Goal: Task Accomplishment & Management: Complete application form

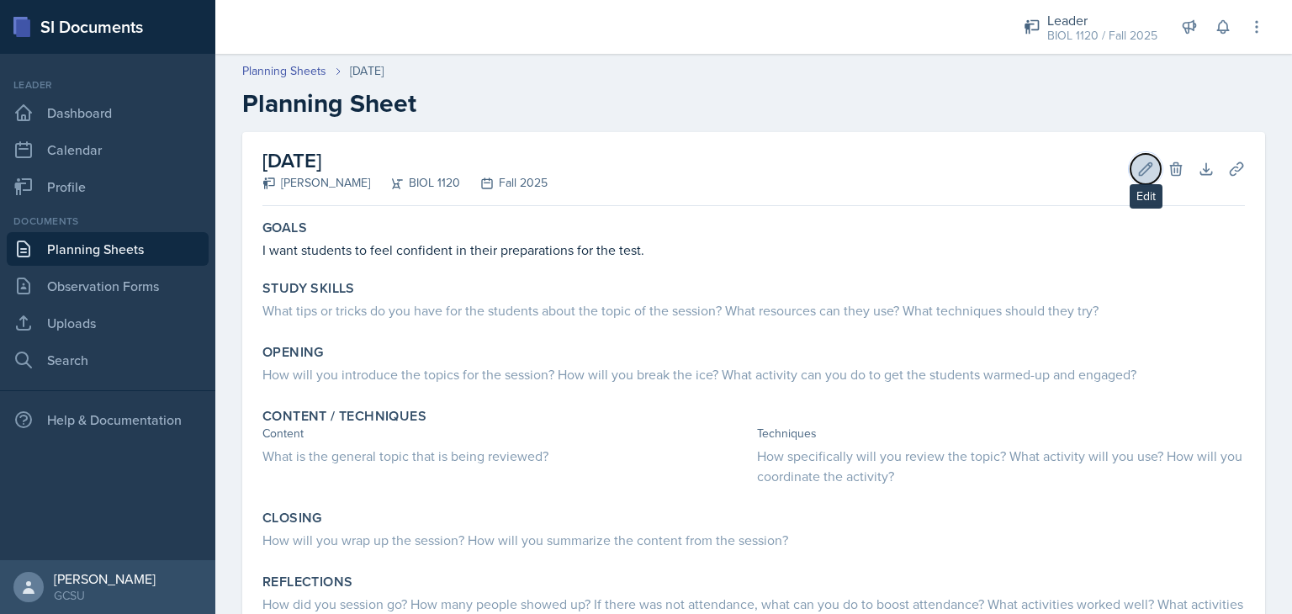
click at [1137, 161] on icon at bounding box center [1145, 169] width 17 height 17
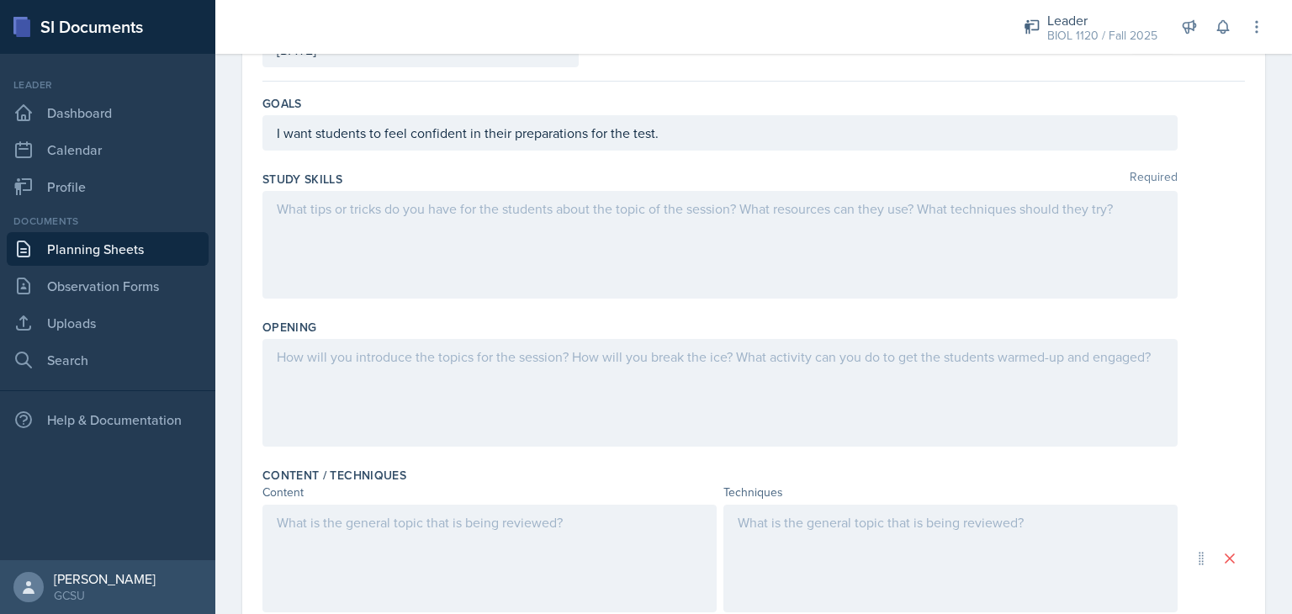
scroll to position [135, 0]
click at [917, 230] on div at bounding box center [719, 244] width 915 height 108
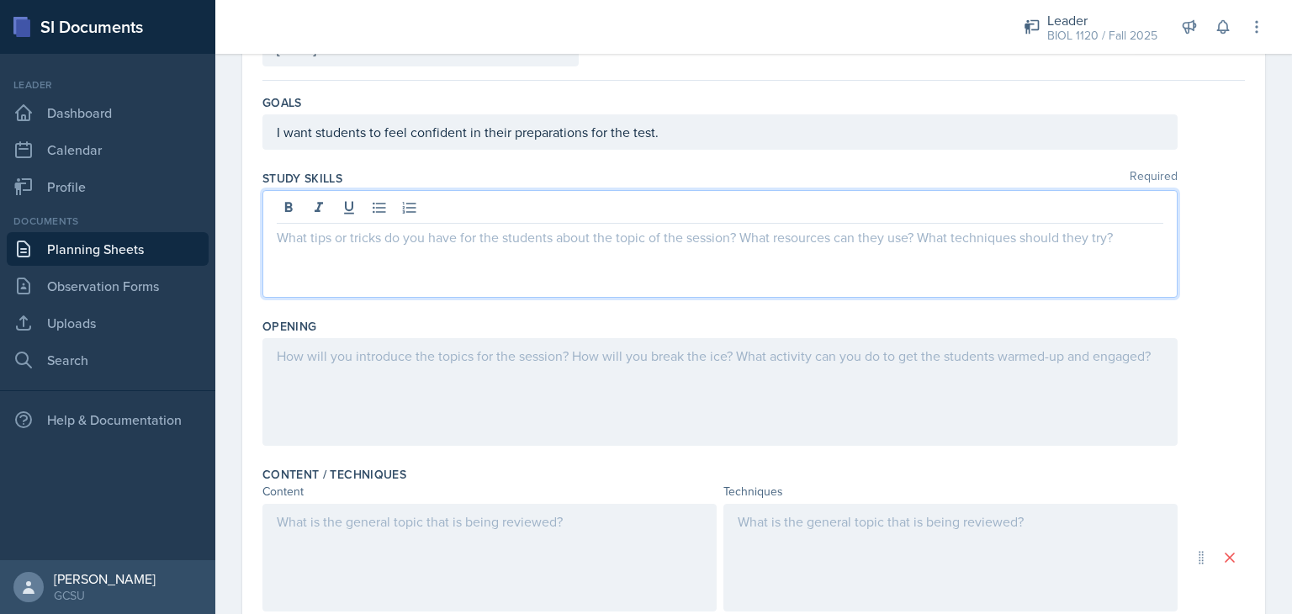
scroll to position [165, 0]
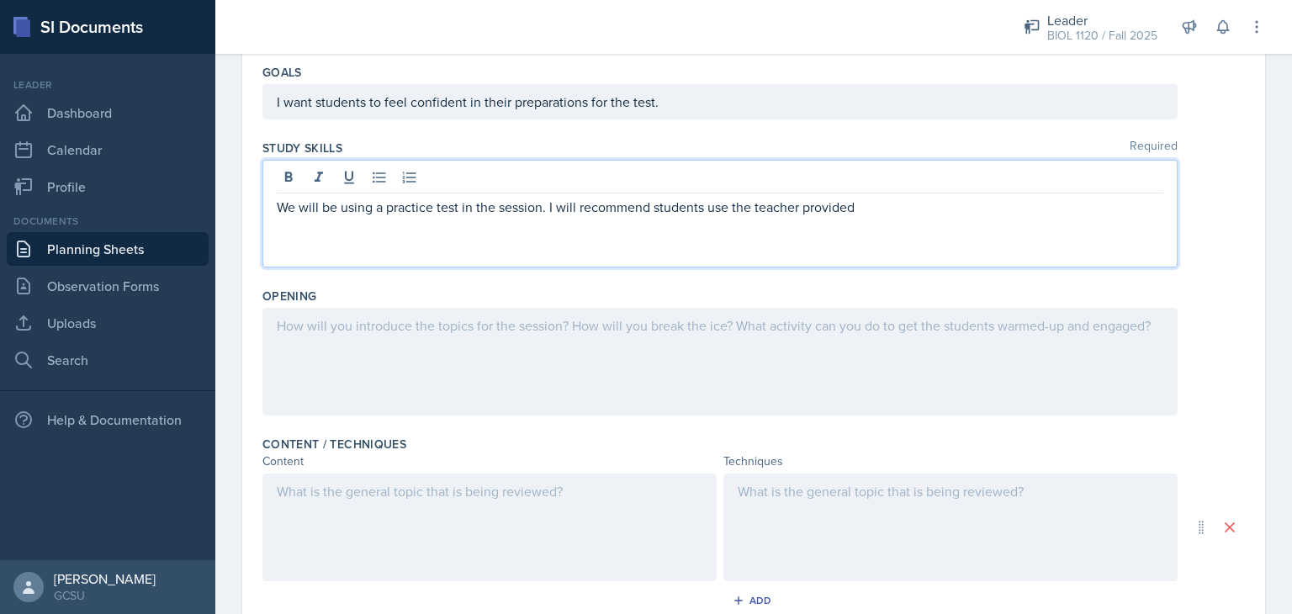
click at [869, 214] on p "We will be using a practice test in the session. I will recommend students use …" at bounding box center [720, 207] width 886 height 20
click at [1115, 213] on p "We will be using a practice test in the session. I will recommend that students…" at bounding box center [720, 207] width 886 height 20
click at [1009, 209] on p "We will be using a practice test in the session. I will recommend that students…" at bounding box center [720, 207] width 886 height 20
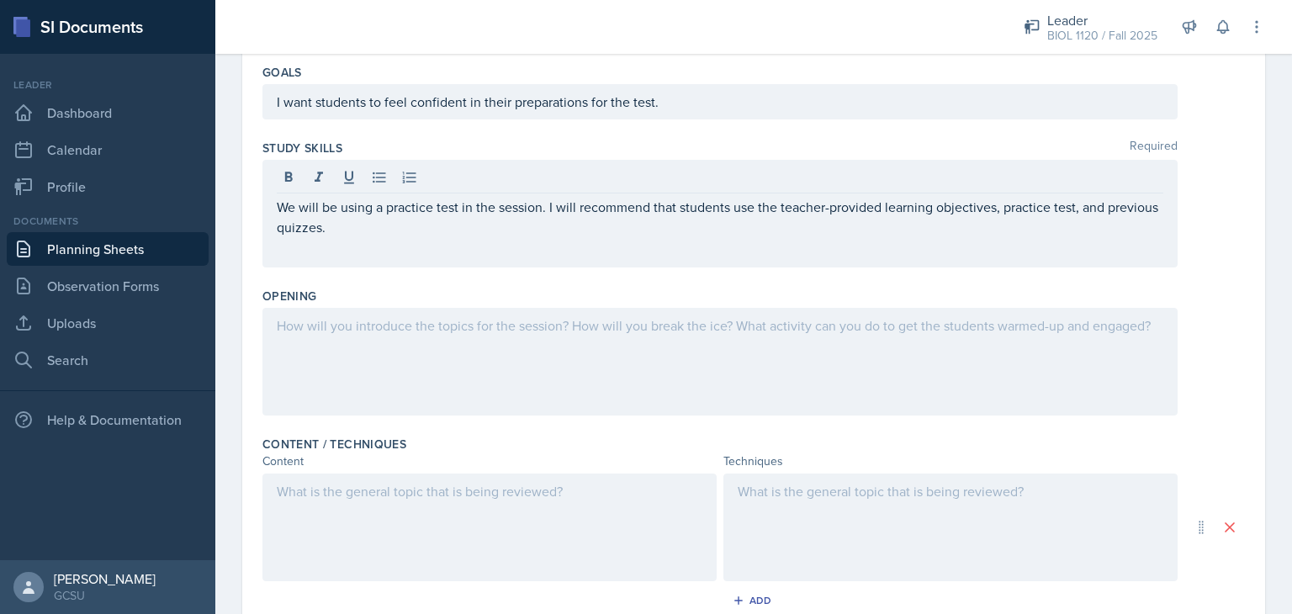
click at [1218, 352] on div at bounding box center [753, 362] width 982 height 108
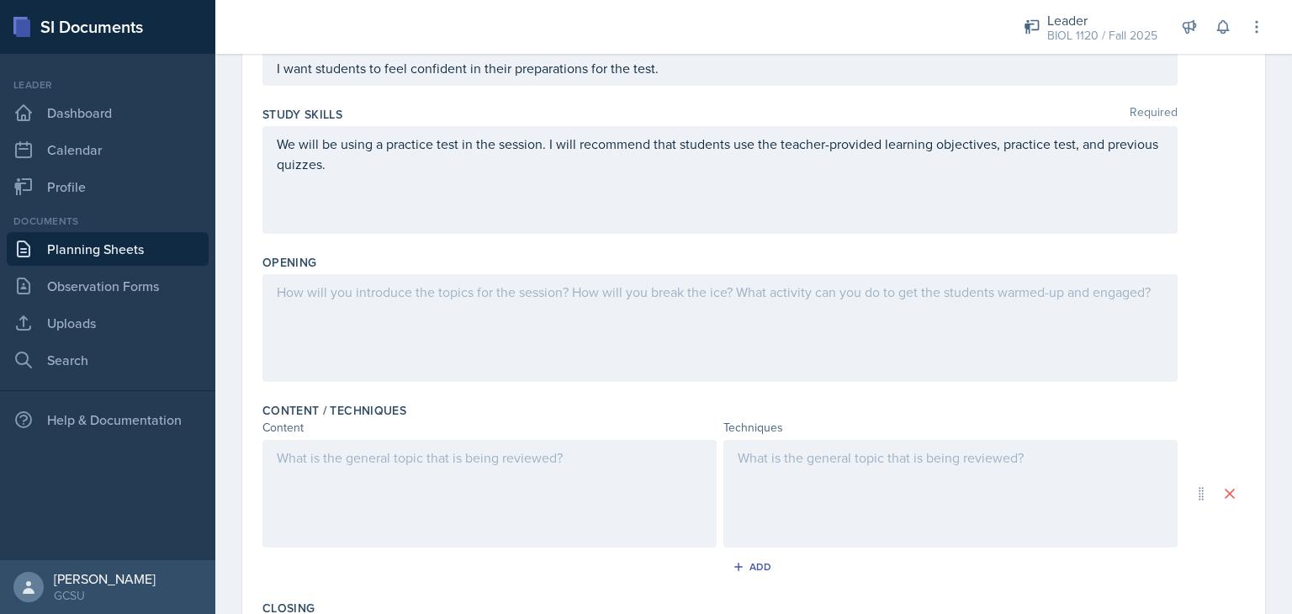
scroll to position [333, 0]
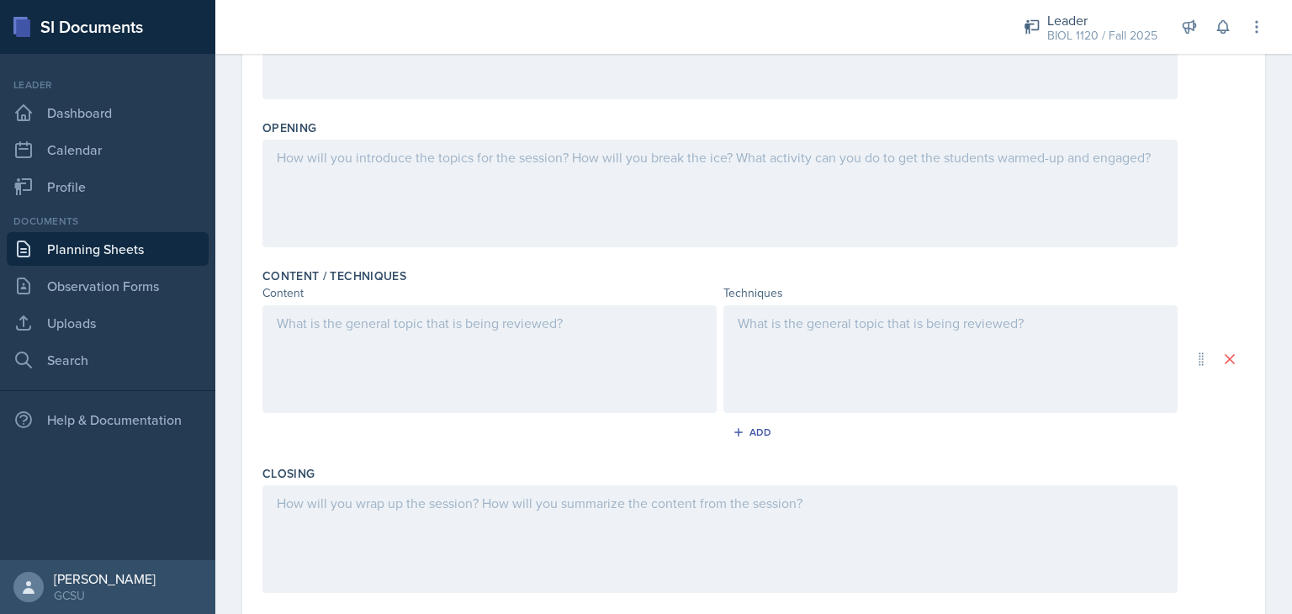
click at [632, 162] on div at bounding box center [719, 194] width 915 height 108
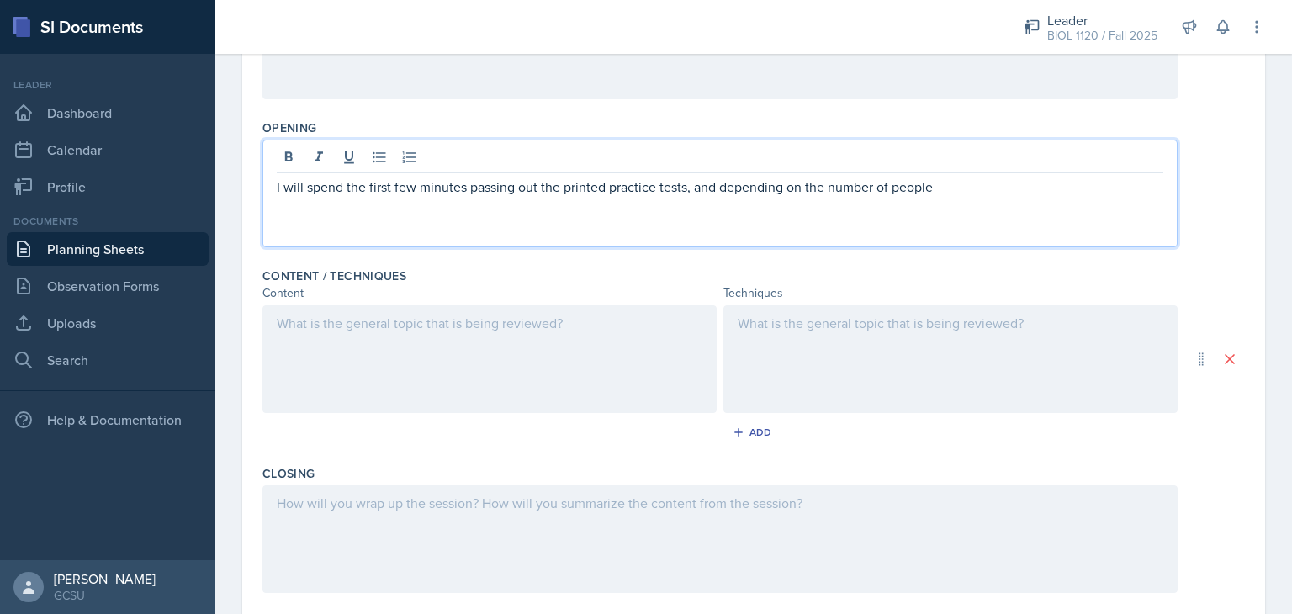
click at [957, 188] on p "I will spend the first few minutes passing out the printed practice tests, and …" at bounding box center [720, 187] width 886 height 20
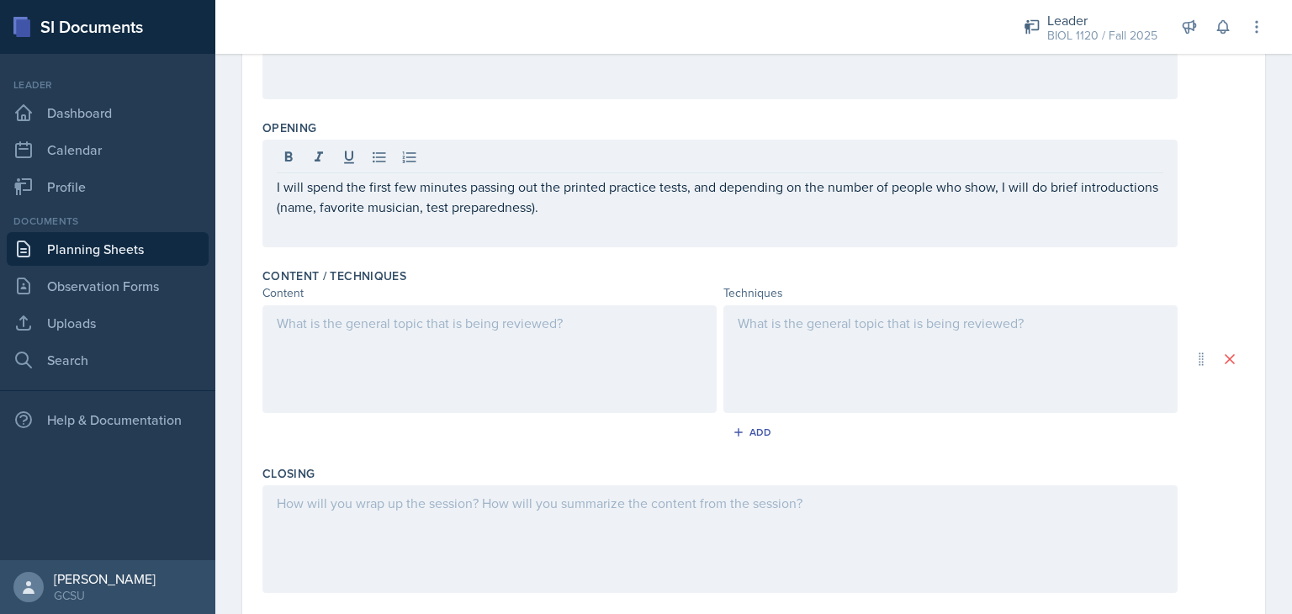
click at [1227, 246] on div "Opening I will spend the first few minutes passing out the printed practice tes…" at bounding box center [753, 187] width 982 height 148
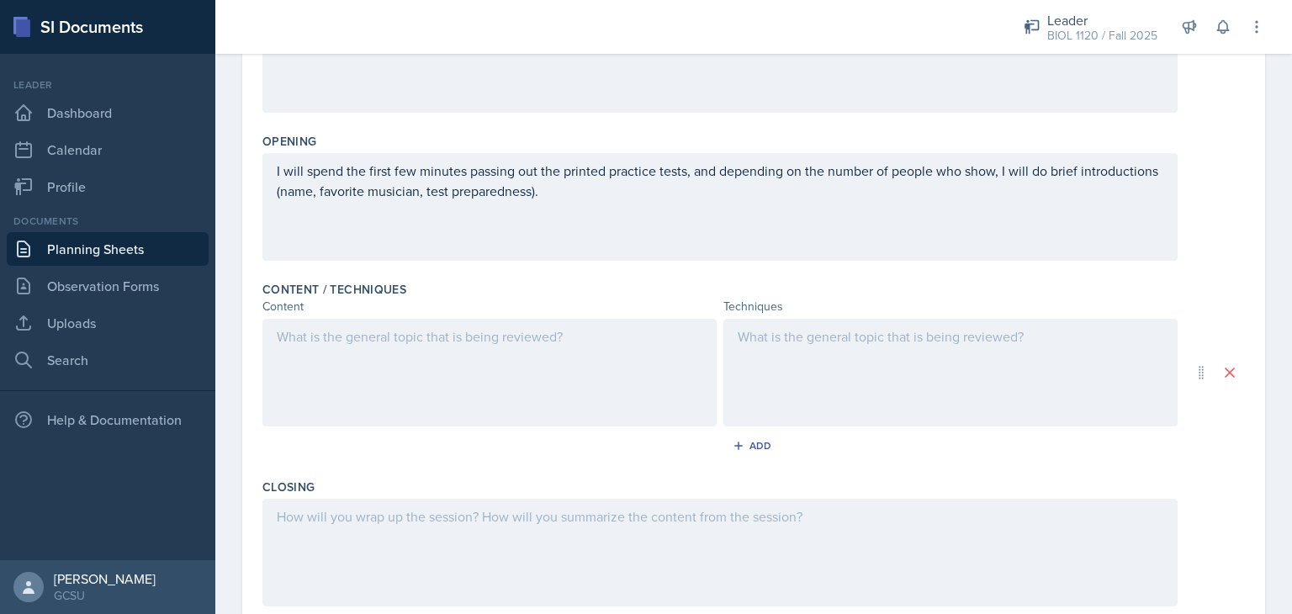
scroll to position [321, 0]
click at [608, 354] on div at bounding box center [489, 371] width 454 height 108
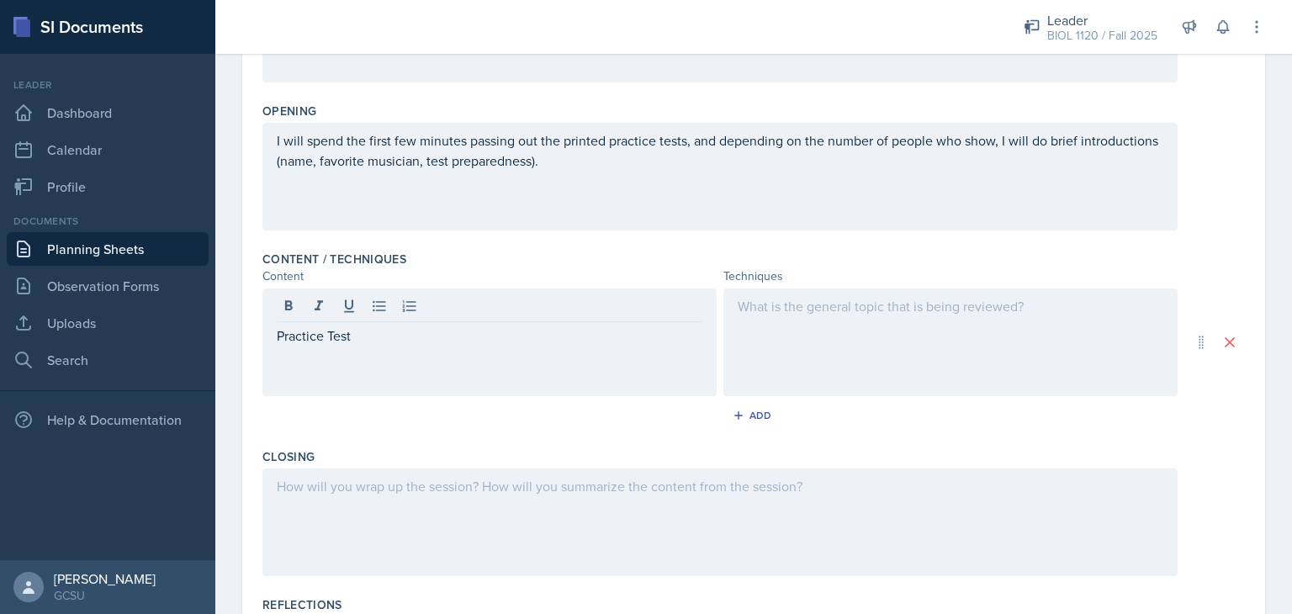
click at [880, 341] on div at bounding box center [950, 342] width 454 height 108
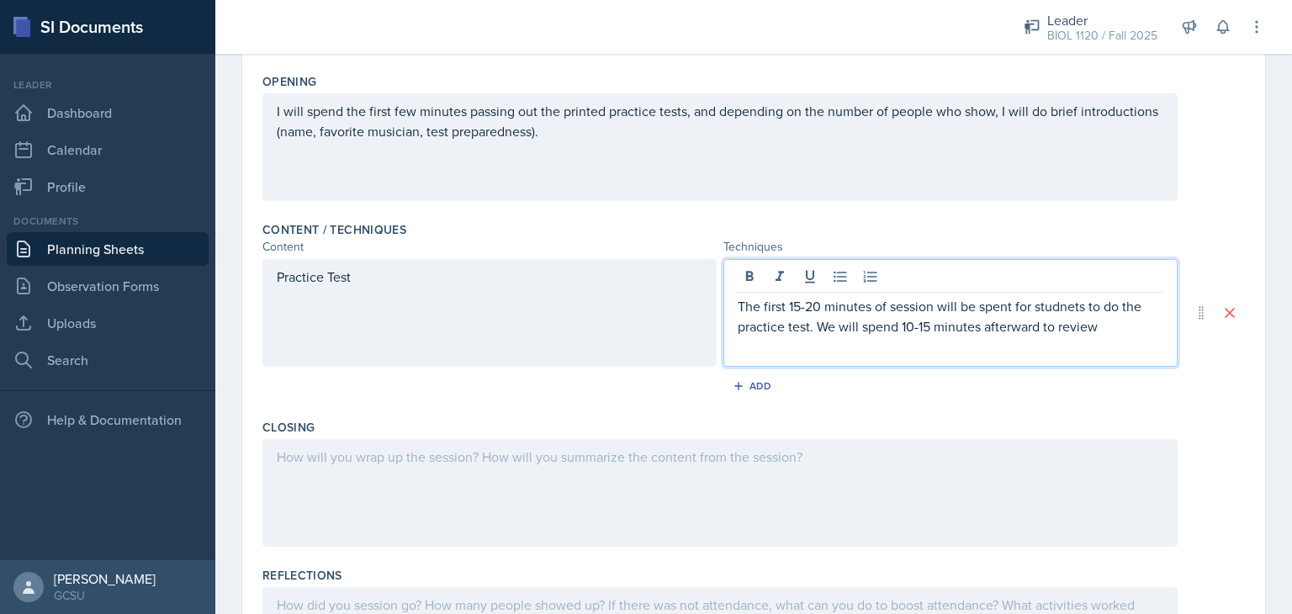
click at [1070, 307] on p "The first 15-20 minutes of session will be spent for studnets to do the practic…" at bounding box center [949, 316] width 425 height 40
click at [1109, 325] on p "The first 15-20 minutes of the session will be spent for students to do the pra…" at bounding box center [949, 316] width 425 height 40
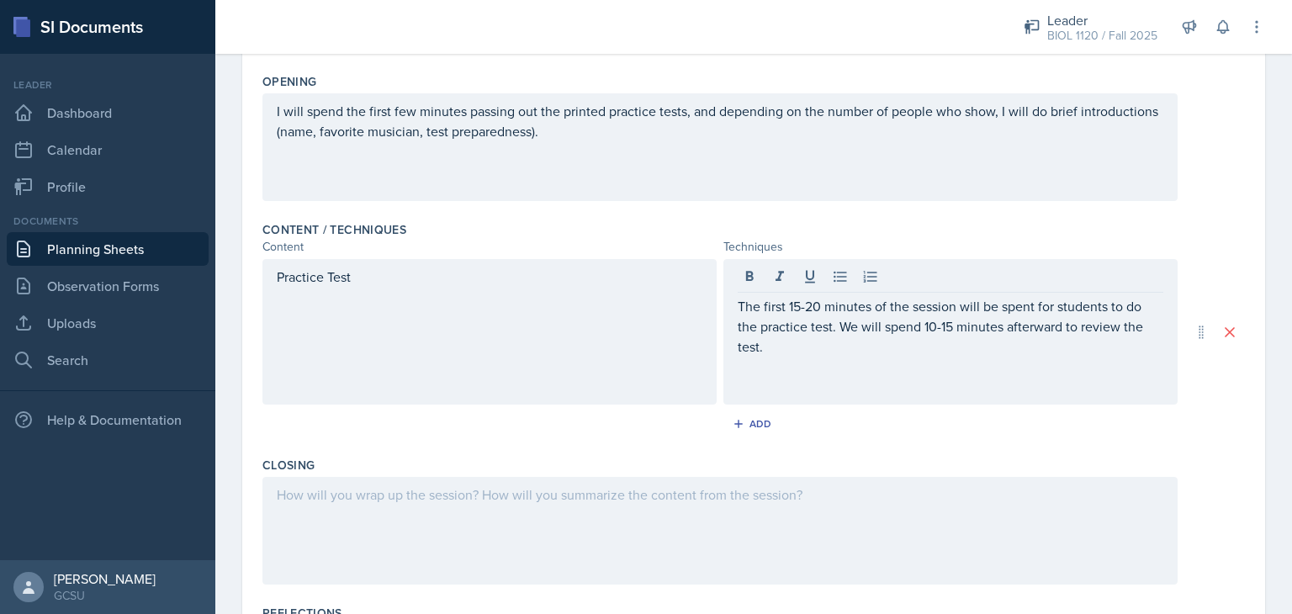
click at [575, 329] on div "Practice Test" at bounding box center [489, 331] width 454 height 145
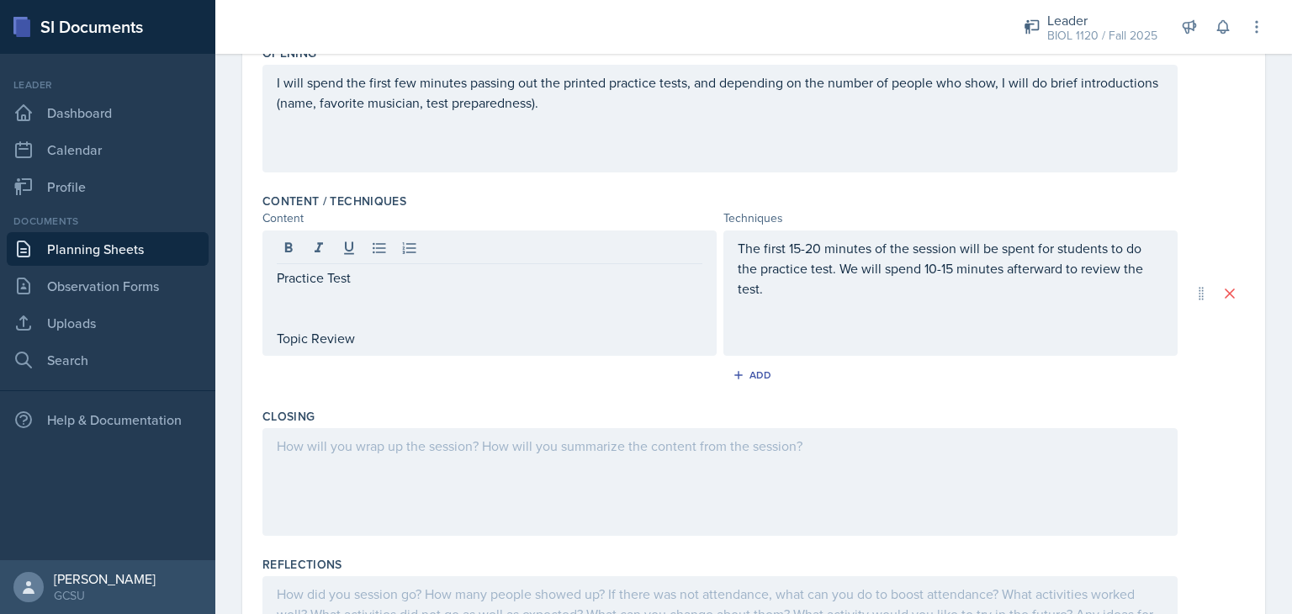
click at [906, 345] on div "The first 15-20 minutes of the session will be spent for students to do the pra…" at bounding box center [950, 292] width 454 height 125
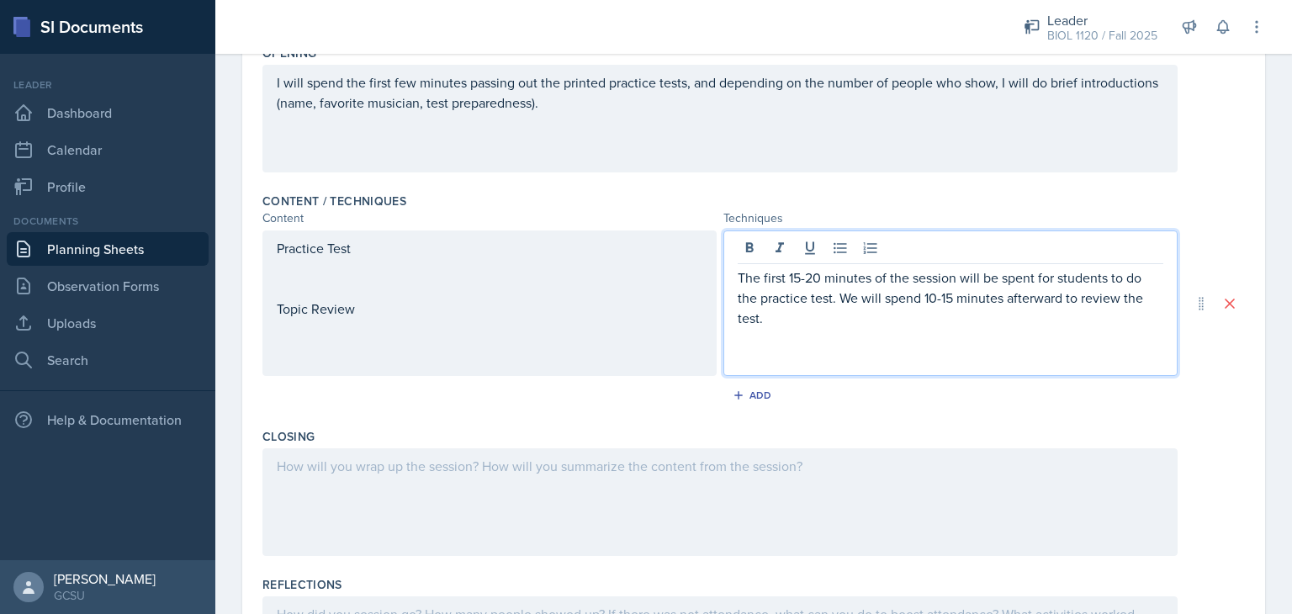
scroll to position [437, 0]
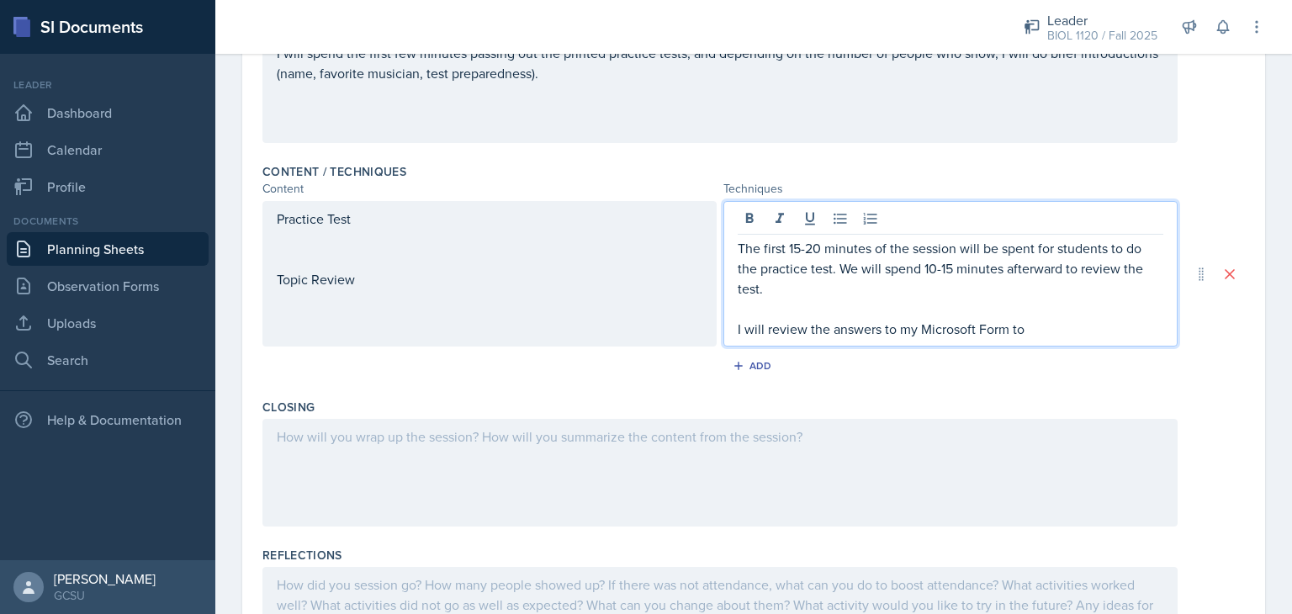
click at [1032, 330] on p "I will review the answers to my Microsoft Form to" at bounding box center [949, 329] width 425 height 20
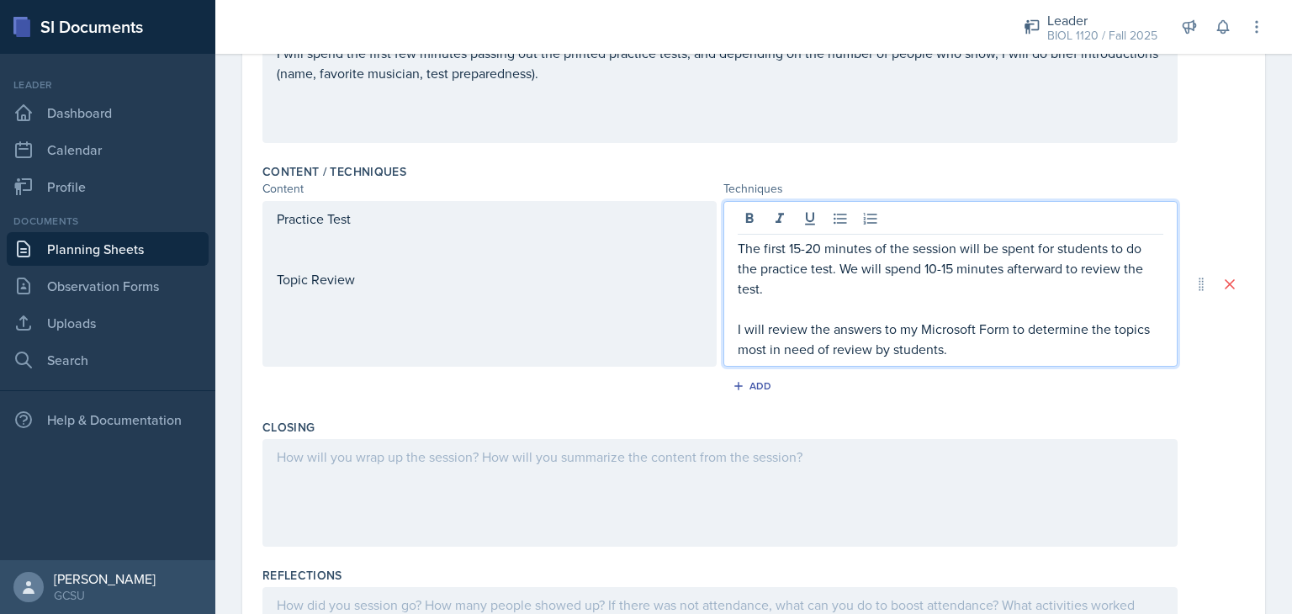
click at [1213, 154] on div "Opening I will spend the first few minutes passing out the printed practice tes…" at bounding box center [753, 82] width 982 height 148
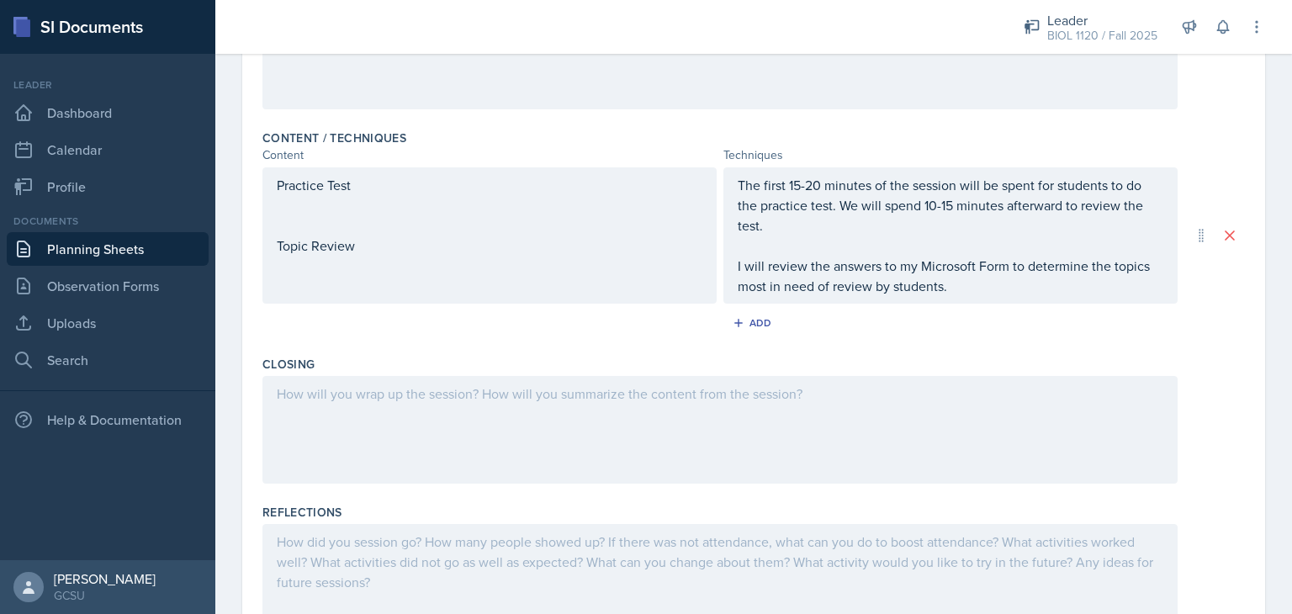
scroll to position [555, 0]
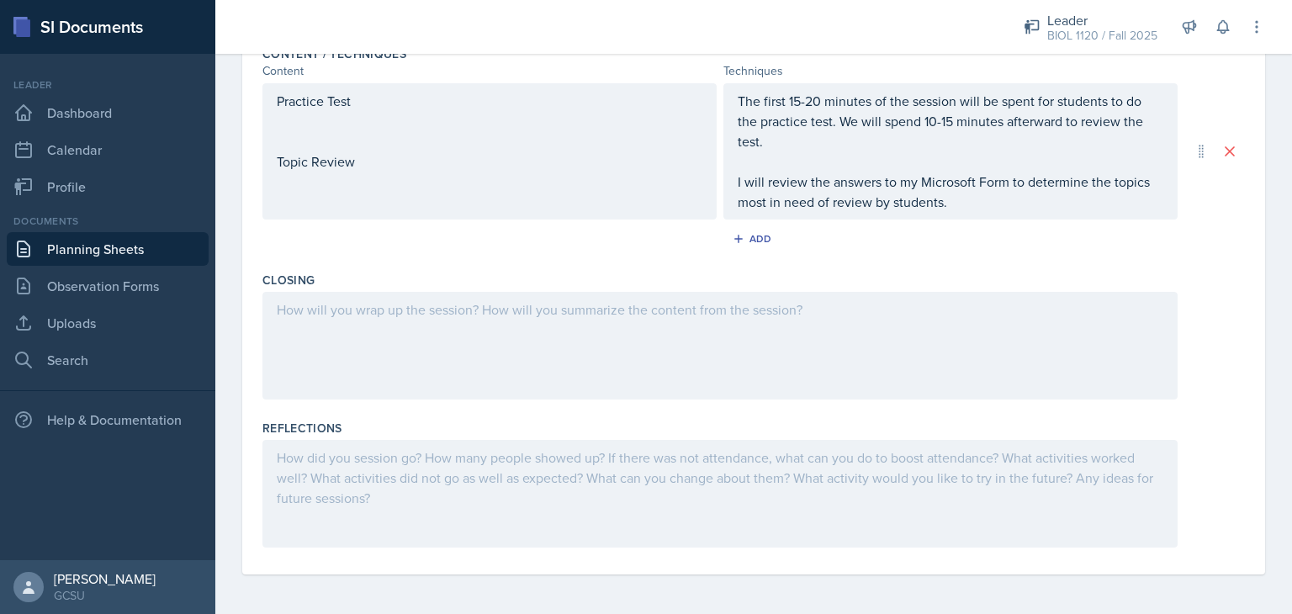
click at [402, 126] on div "Practice Test Topic Review" at bounding box center [489, 131] width 425 height 81
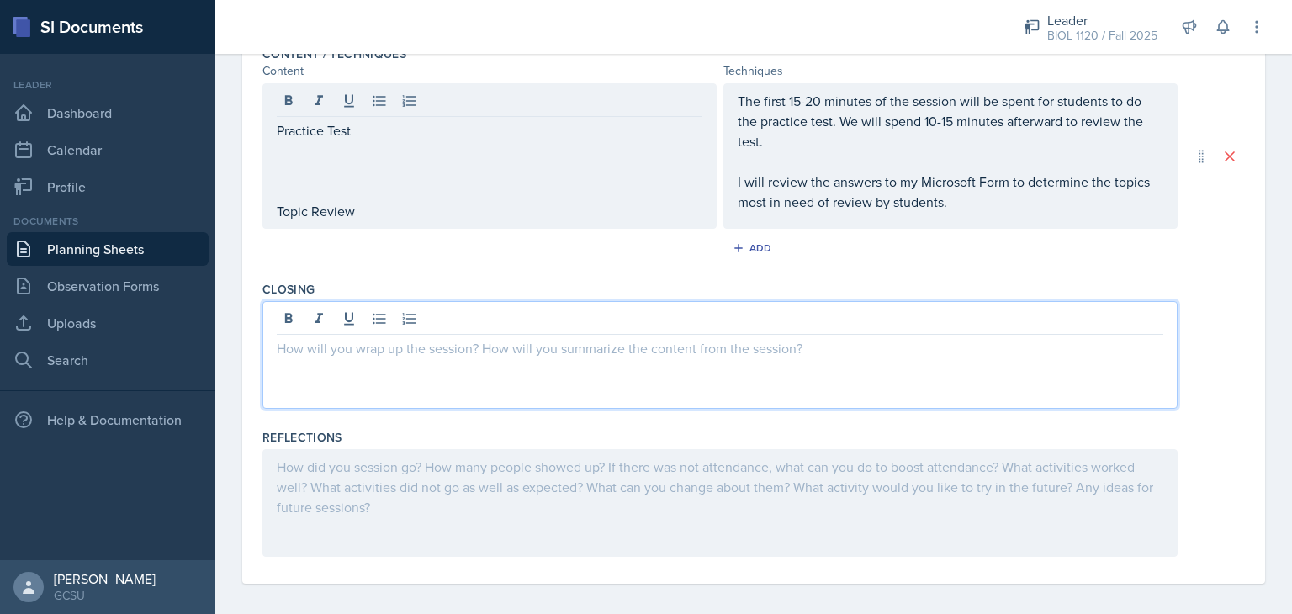
click at [338, 310] on div at bounding box center [719, 355] width 915 height 108
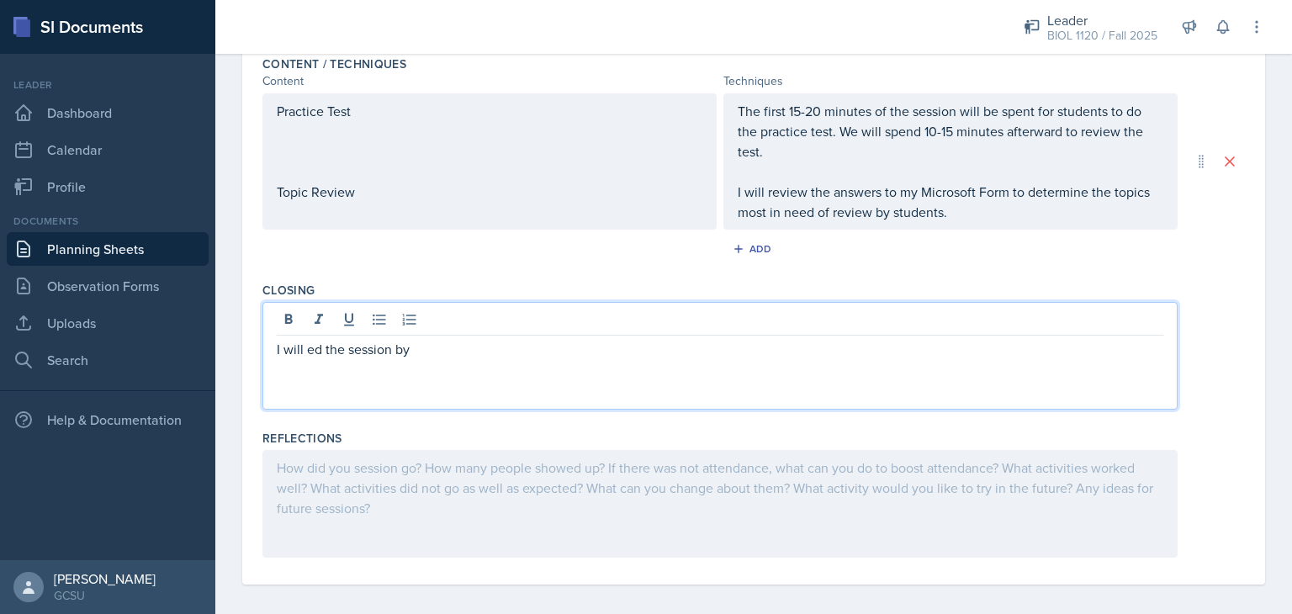
click at [314, 351] on p "I will ed the session by" at bounding box center [720, 349] width 886 height 20
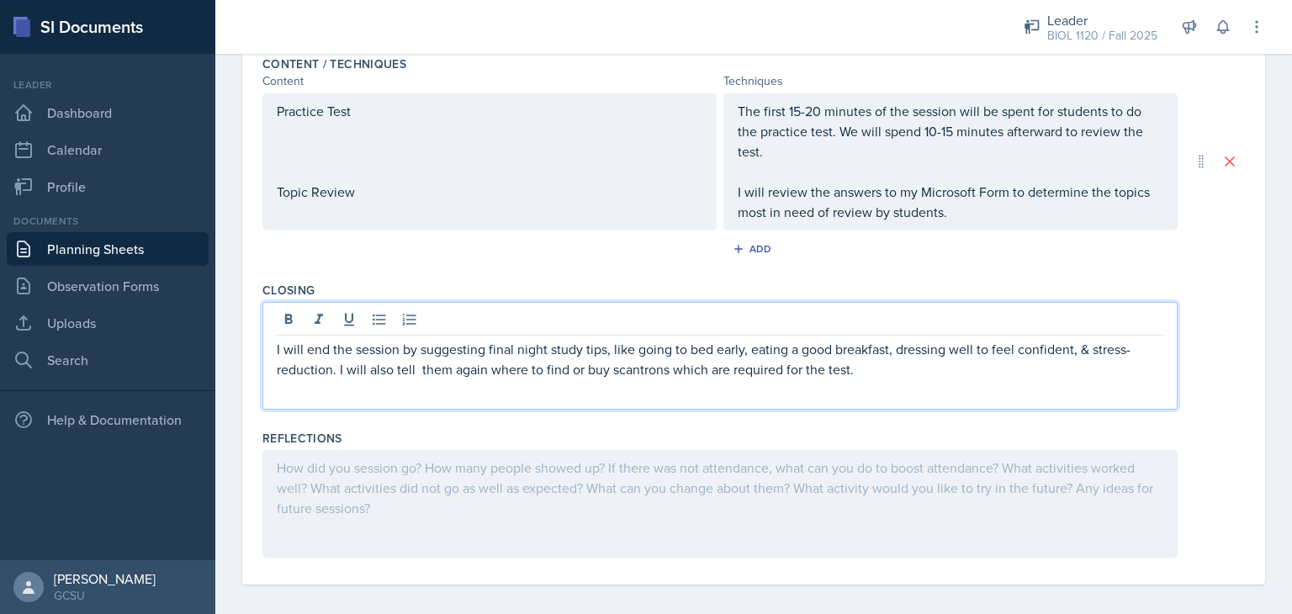
click at [690, 362] on p "I will end the session by suggesting final night study tips, like going to bed …" at bounding box center [720, 359] width 886 height 40
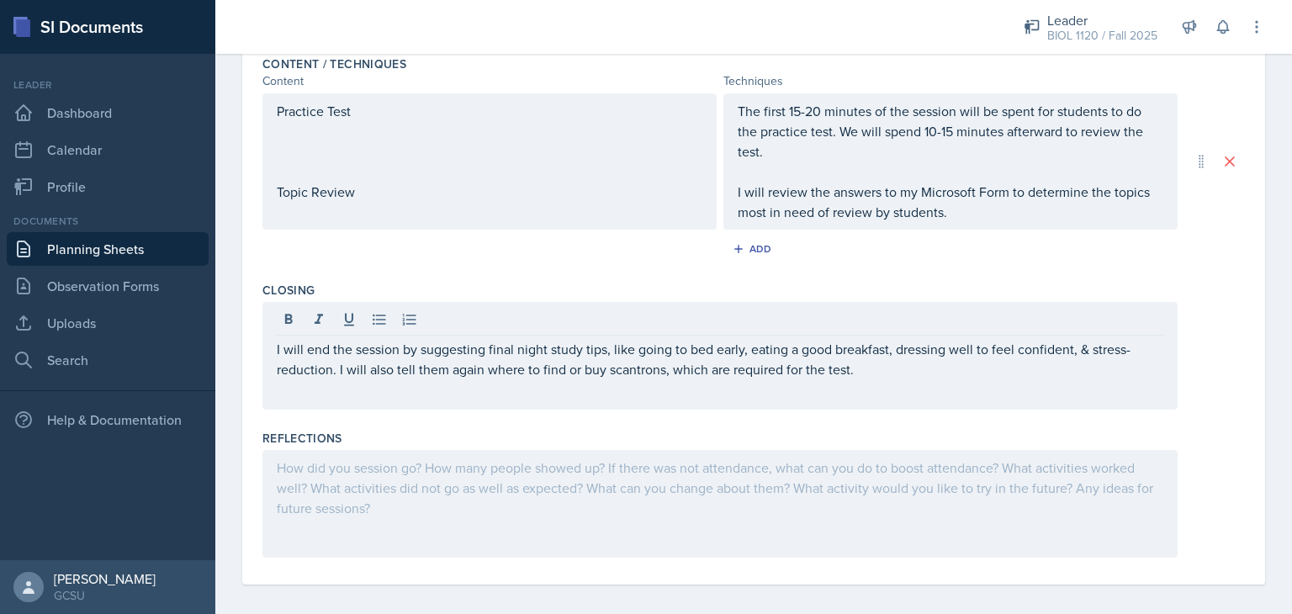
click at [1204, 475] on div at bounding box center [753, 504] width 982 height 108
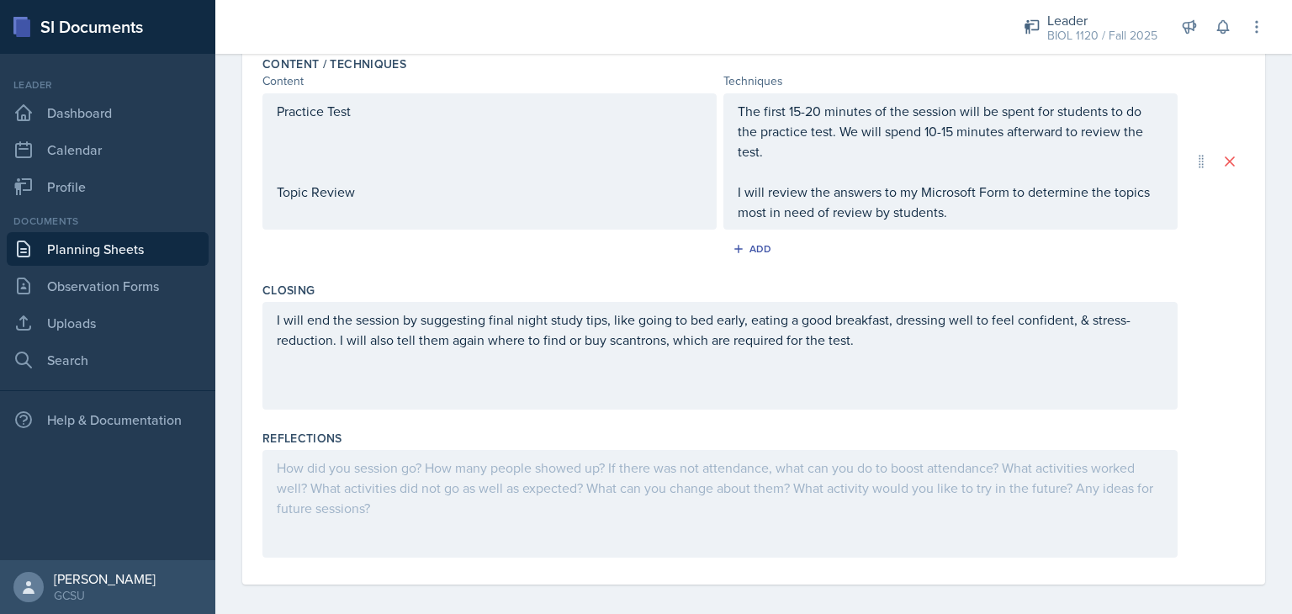
scroll to position [55, 0]
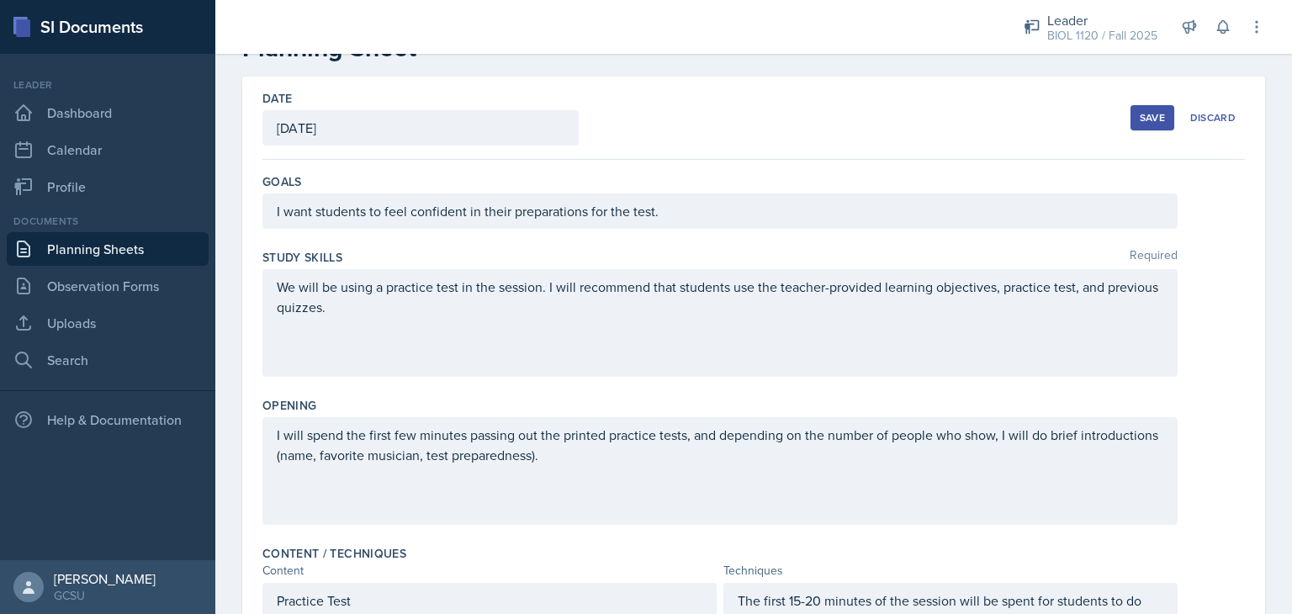
click at [1130, 107] on button "Save" at bounding box center [1152, 117] width 44 height 25
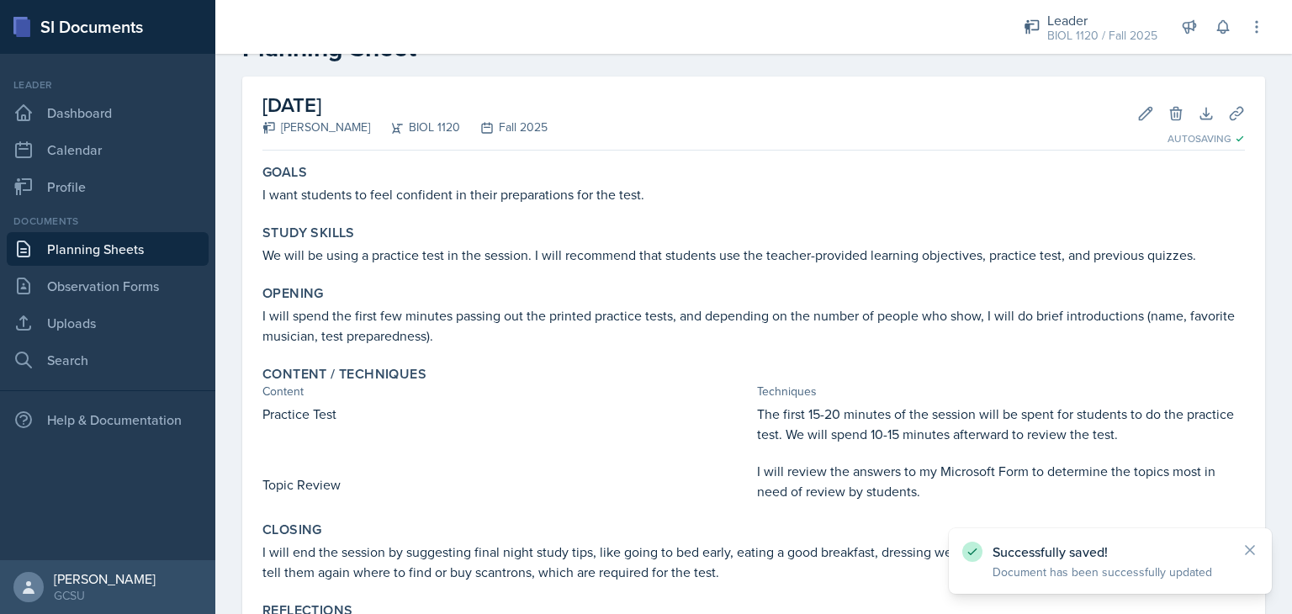
scroll to position [223, 0]
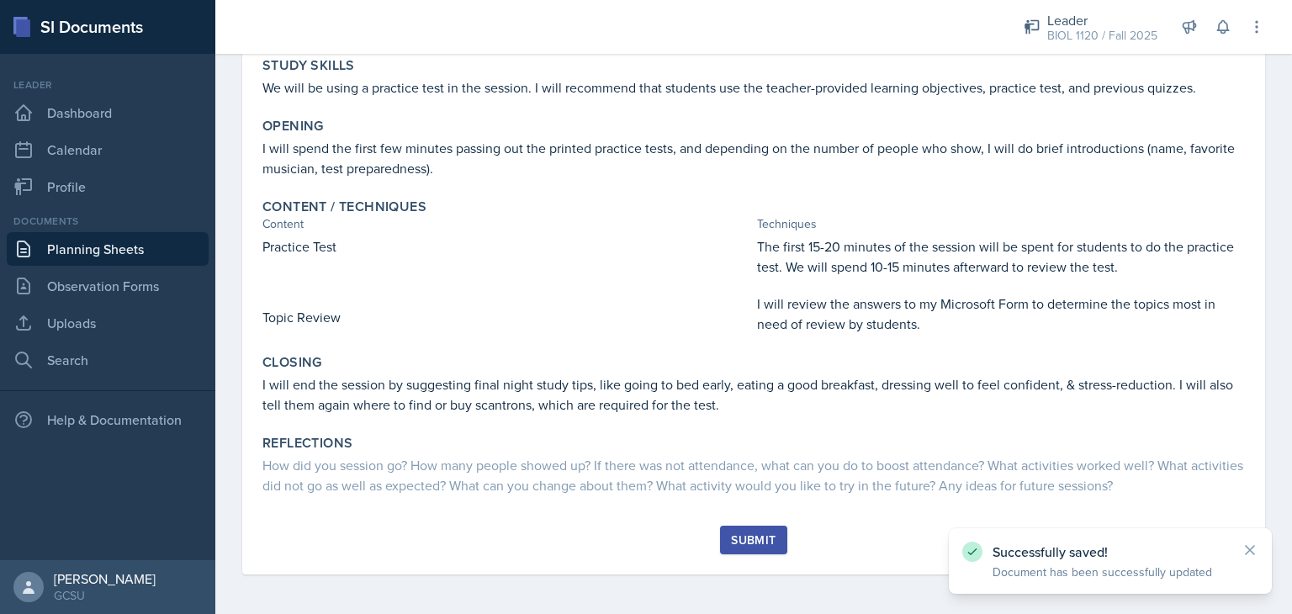
click at [750, 529] on button "Submit" at bounding box center [753, 540] width 66 height 29
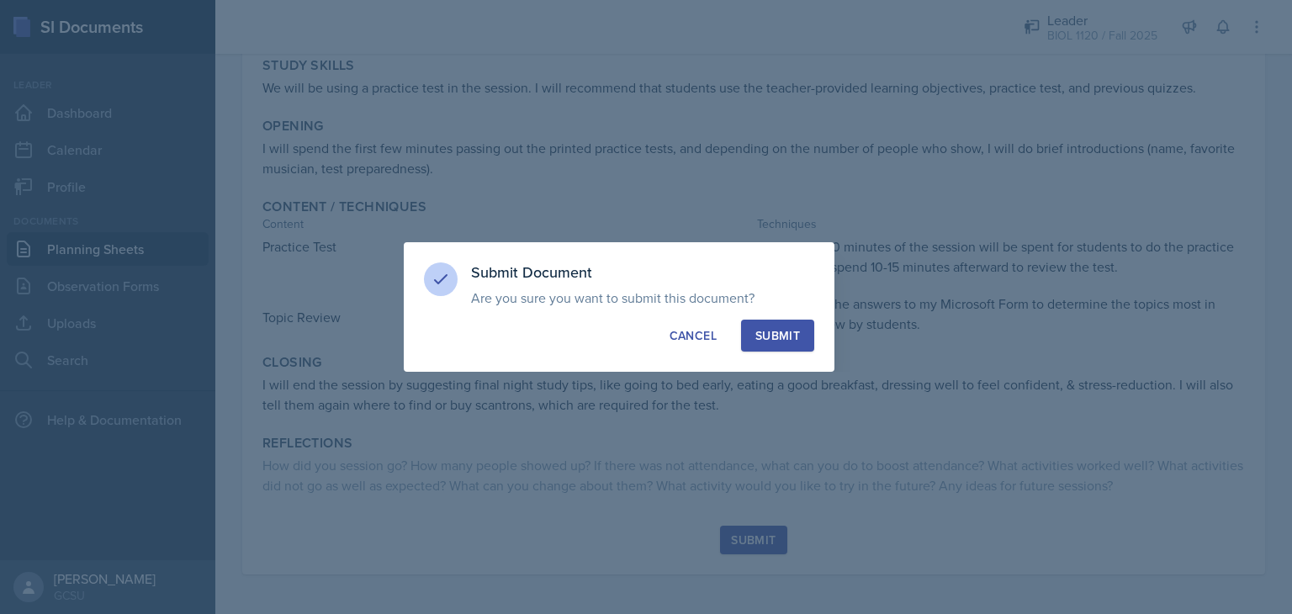
click at [775, 327] on div "Submit" at bounding box center [777, 335] width 45 height 17
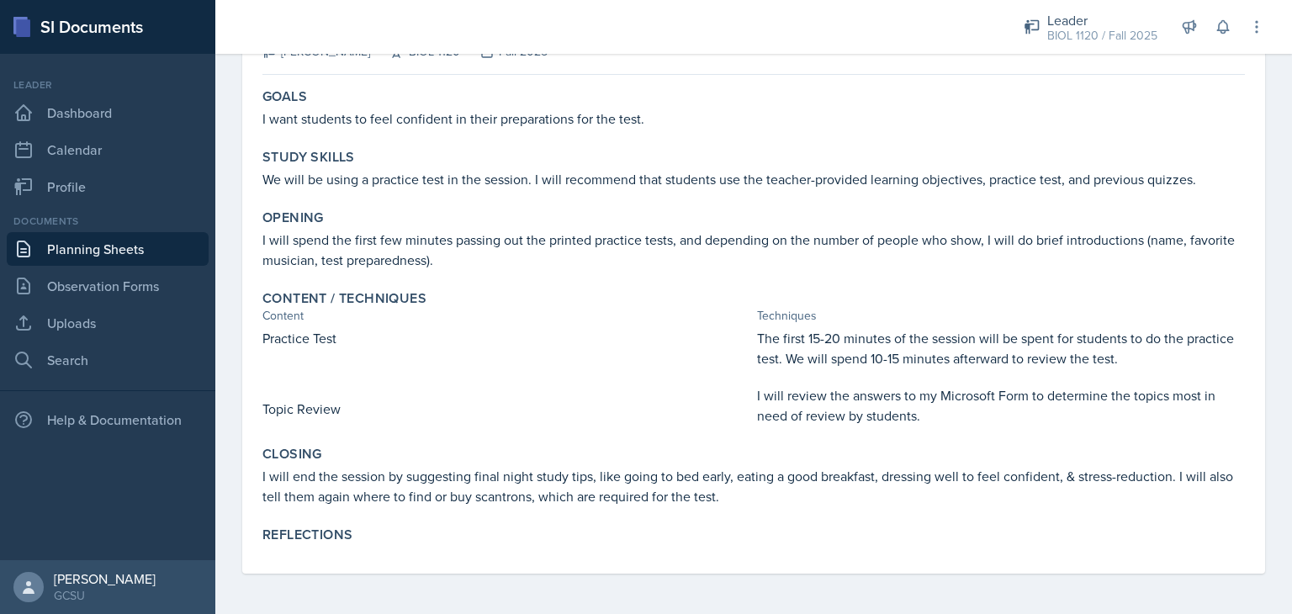
scroll to position [0, 0]
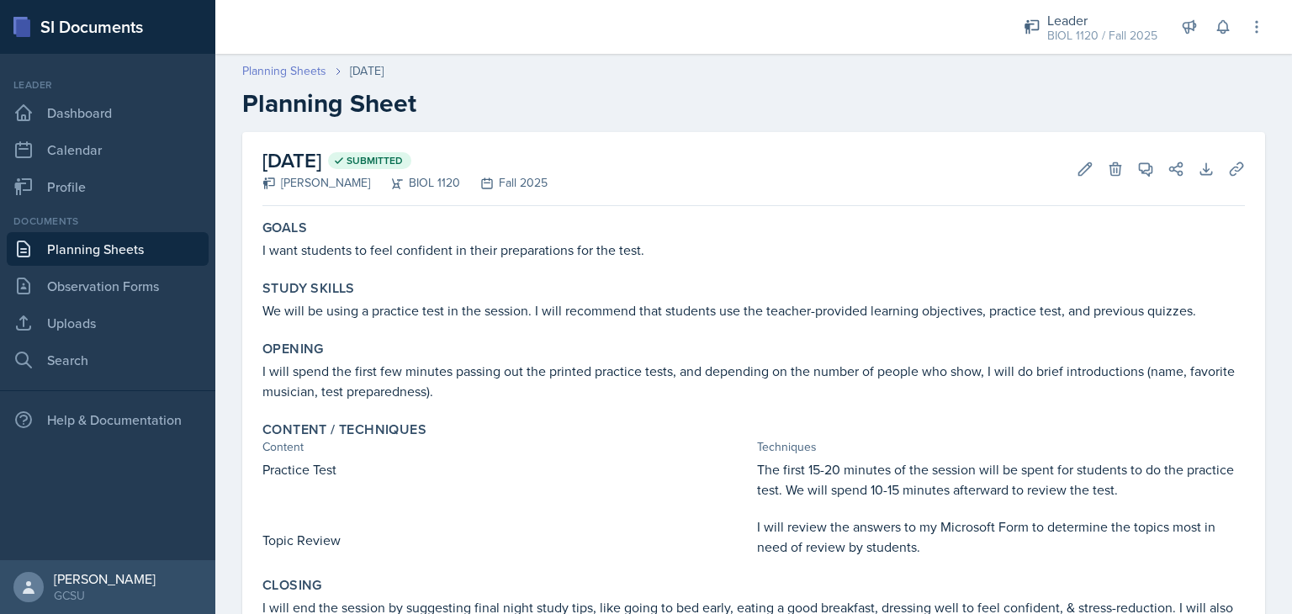
click at [281, 74] on link "Planning Sheets" at bounding box center [284, 71] width 84 height 18
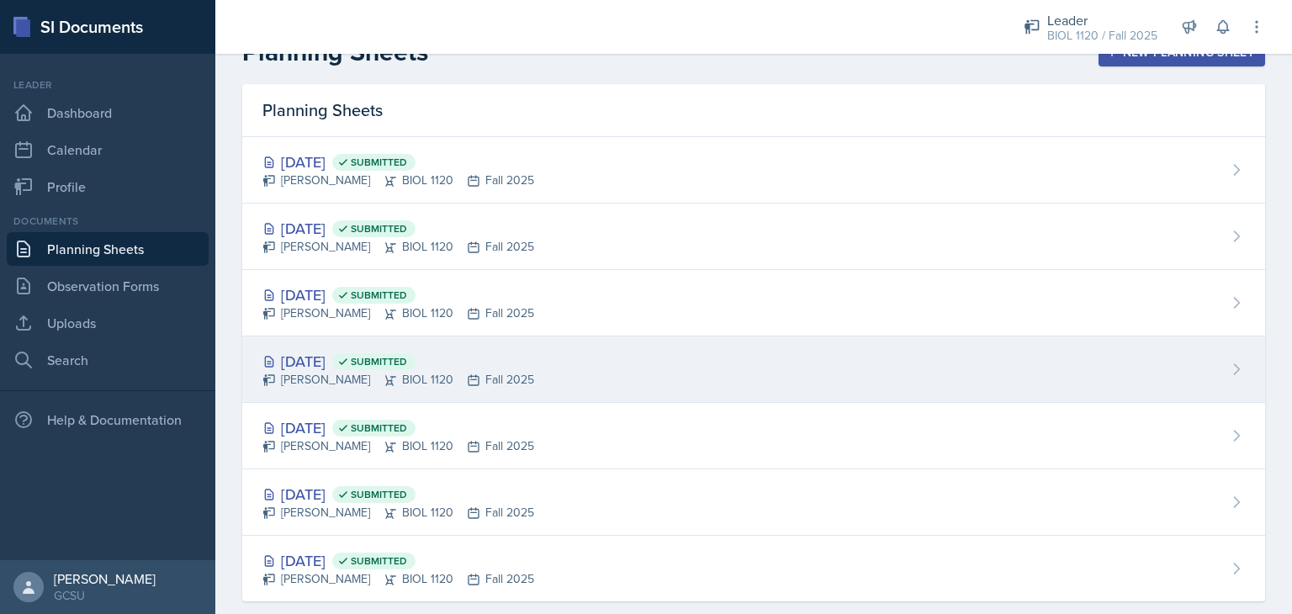
scroll to position [61, 0]
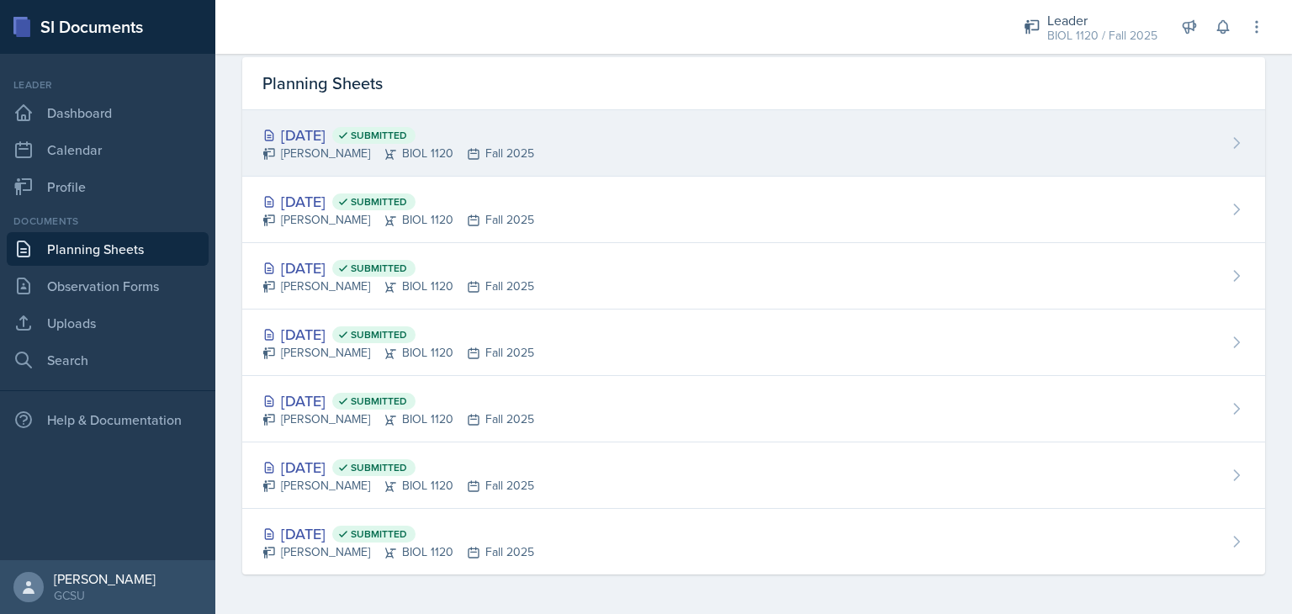
click at [322, 135] on div "[DATE] Submitted" at bounding box center [398, 135] width 272 height 23
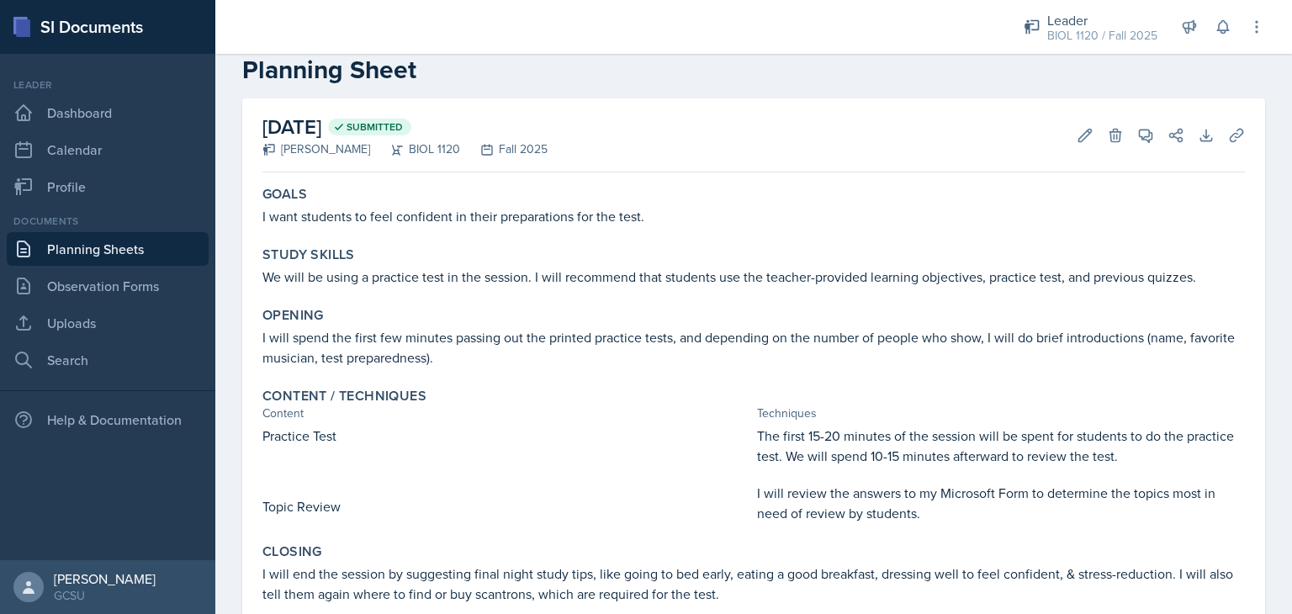
scroll to position [131, 0]
